Goal: Task Accomplishment & Management: Use online tool/utility

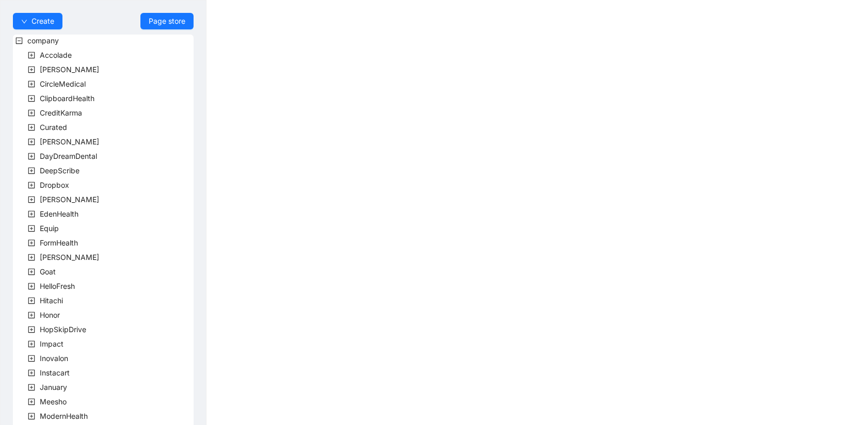
scroll to position [243, 0]
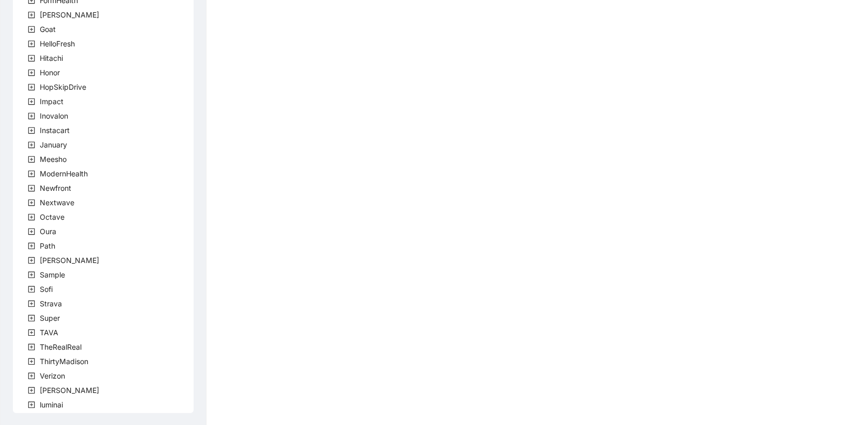
click at [36, 389] on span at bounding box center [31, 391] width 12 height 12
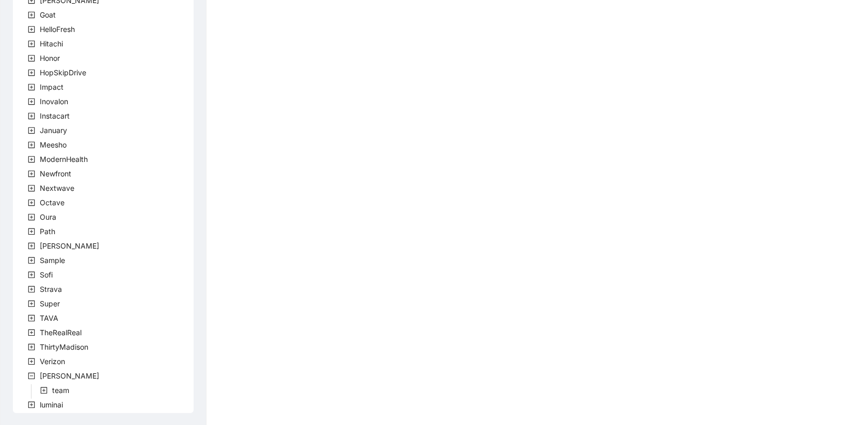
click at [47, 388] on span at bounding box center [44, 391] width 12 height 12
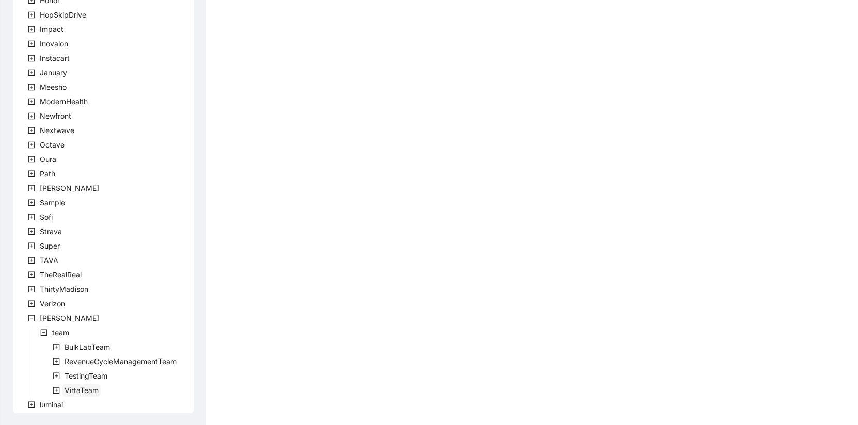
click at [76, 389] on span "VirtaTeam" at bounding box center [82, 390] width 34 height 9
click at [85, 363] on span "RevenueCycleManagementTeam" at bounding box center [121, 361] width 112 height 9
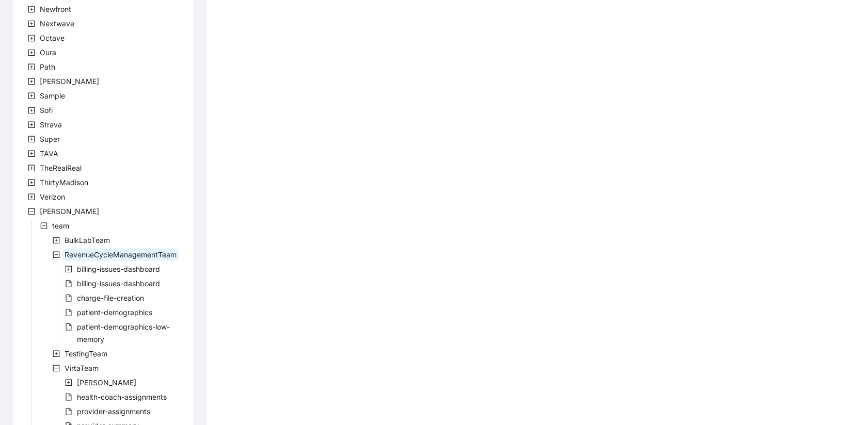
scroll to position [432, 0]
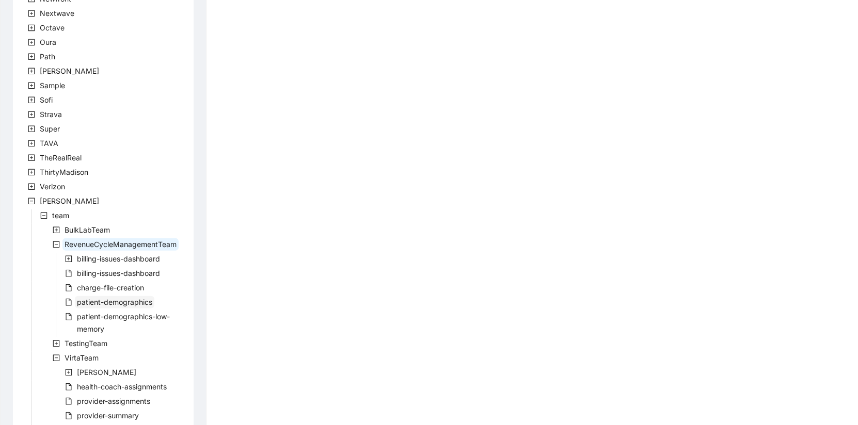
click at [119, 301] on span "patient-demographics" at bounding box center [114, 302] width 75 height 9
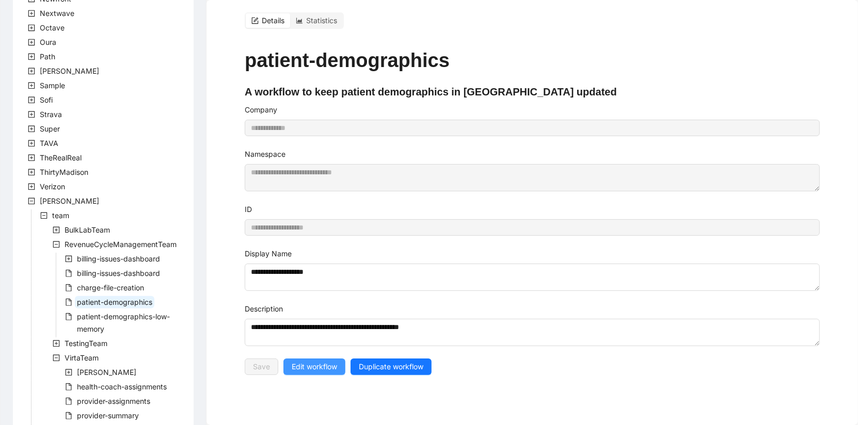
click at [325, 363] on span "Edit workflow" at bounding box center [314, 366] width 45 height 11
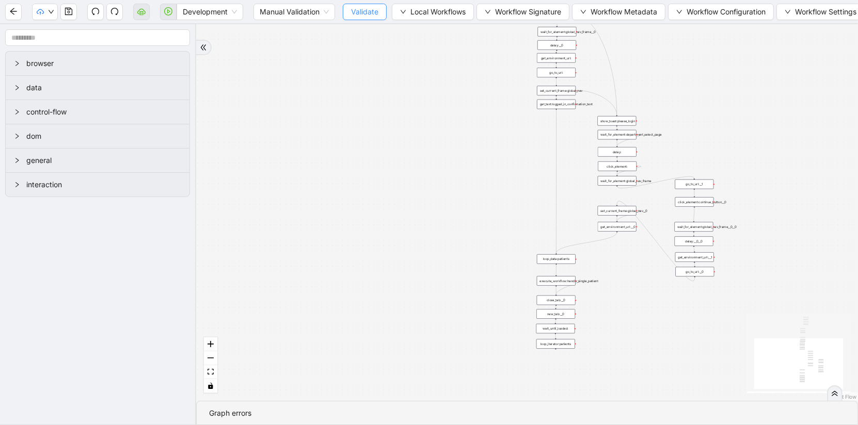
click at [374, 6] on button "Validate" at bounding box center [365, 12] width 44 height 17
click at [8, 395] on input "1-off update file id" at bounding box center [78, 397] width 347 height 20
type input "**********"
